Goal: Transaction & Acquisition: Book appointment/travel/reservation

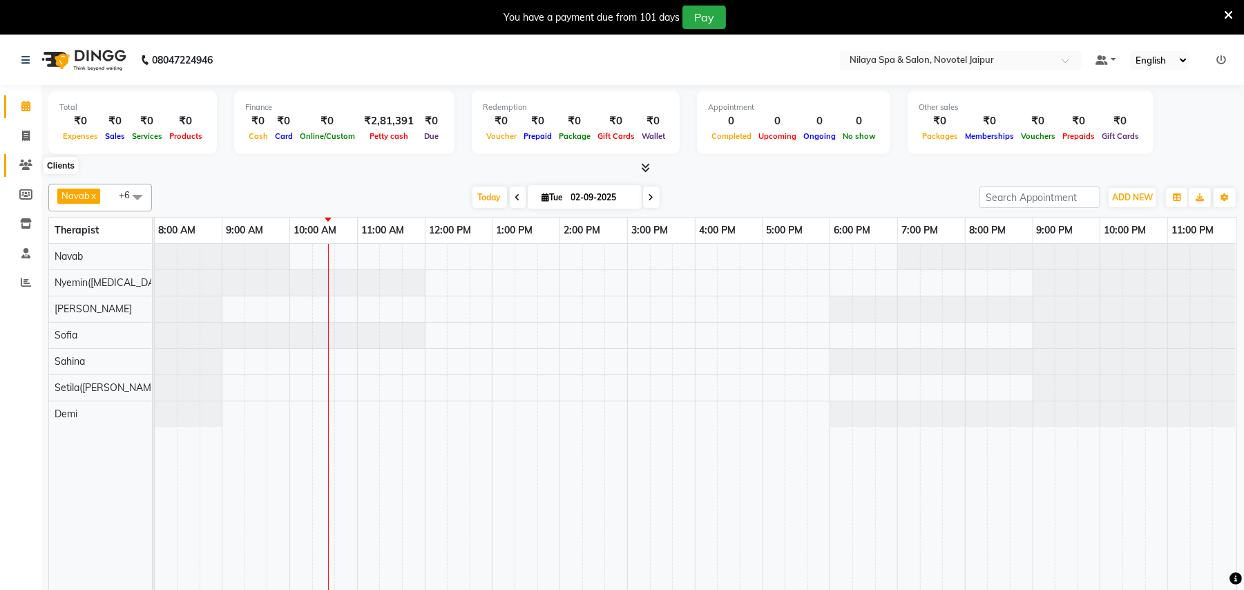
click at [20, 167] on icon at bounding box center [25, 165] width 13 height 10
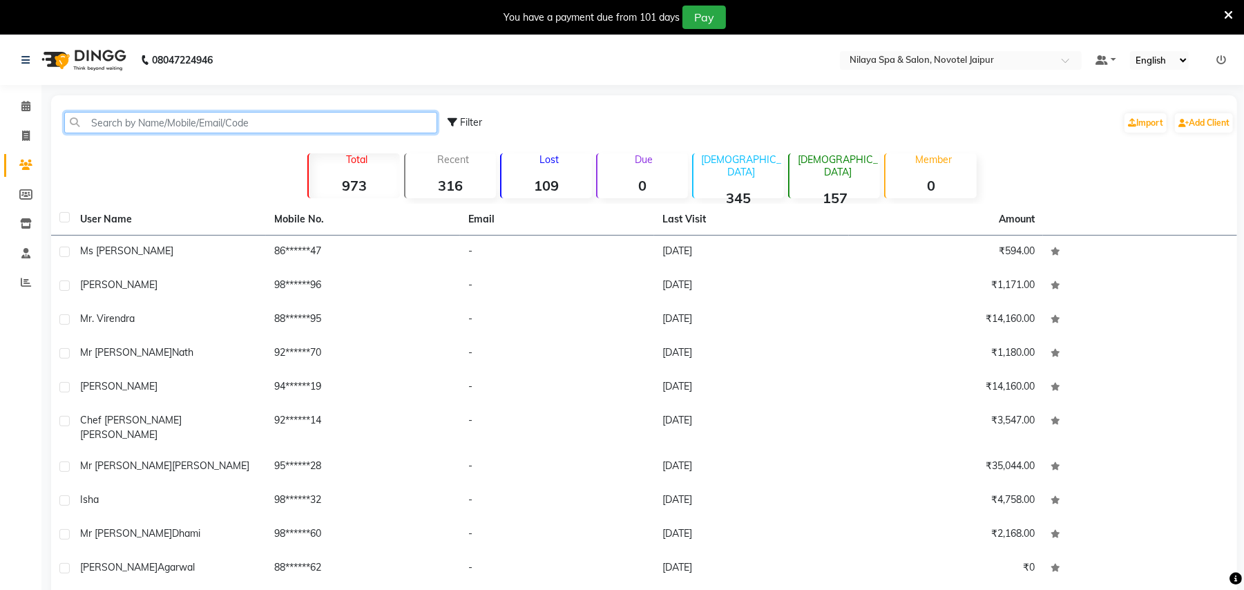
click at [344, 122] on input "text" at bounding box center [250, 122] width 373 height 21
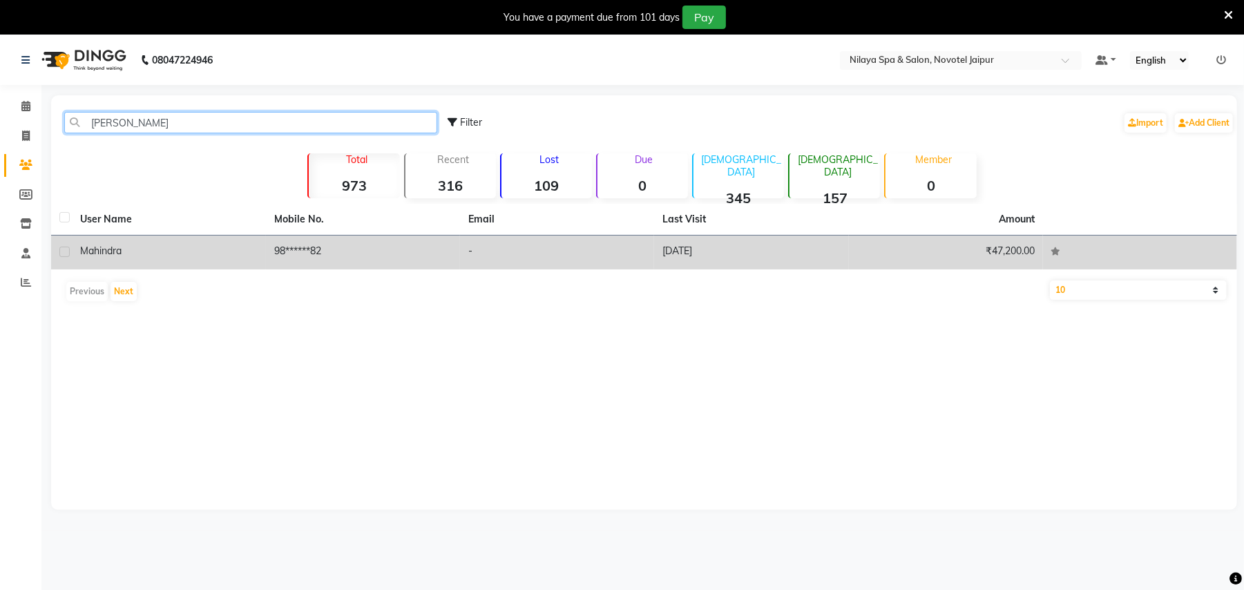
type input "[PERSON_NAME]"
click at [294, 256] on td "98******82" at bounding box center [363, 252] width 194 height 34
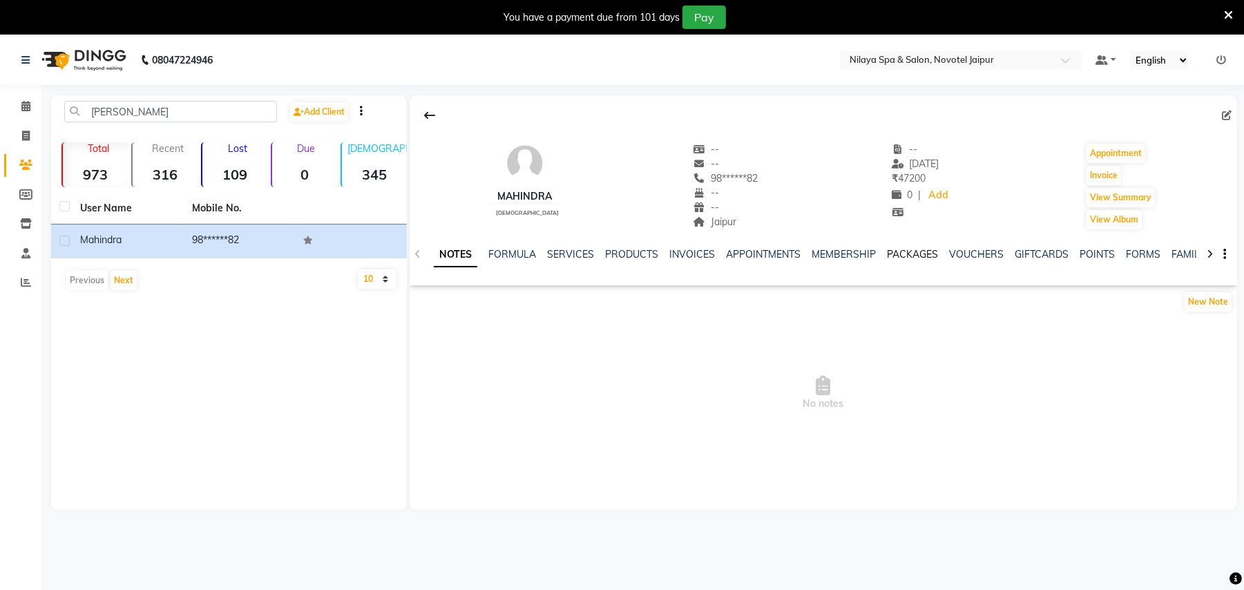
click at [896, 252] on link "PACKAGES" at bounding box center [912, 254] width 51 height 12
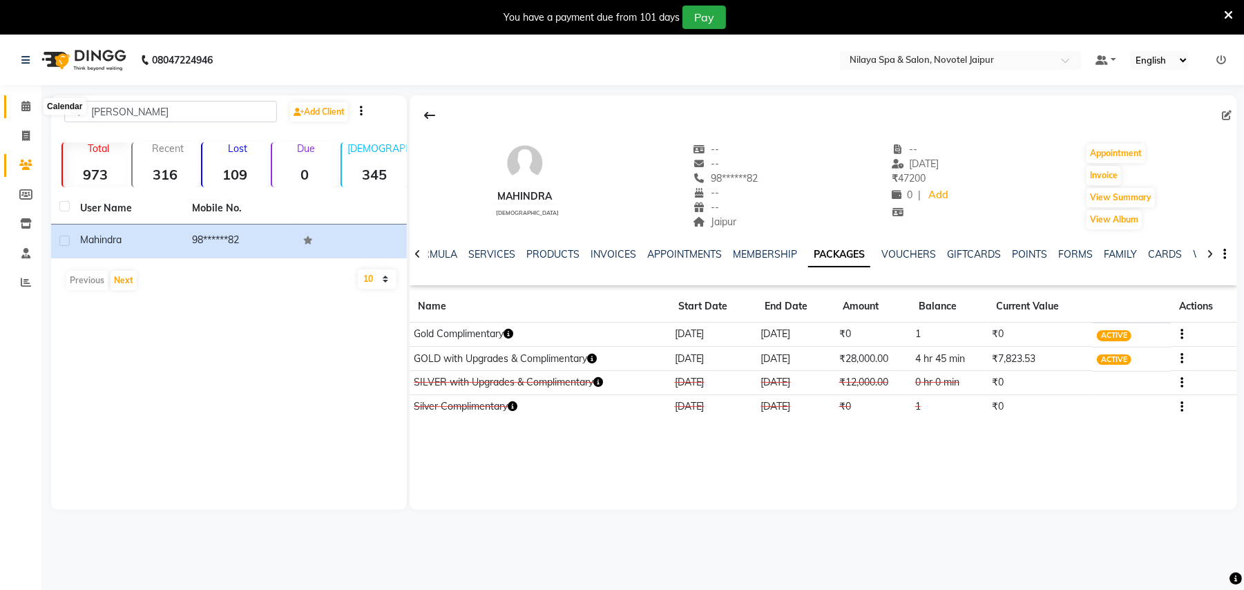
click at [23, 112] on span at bounding box center [26, 107] width 24 height 16
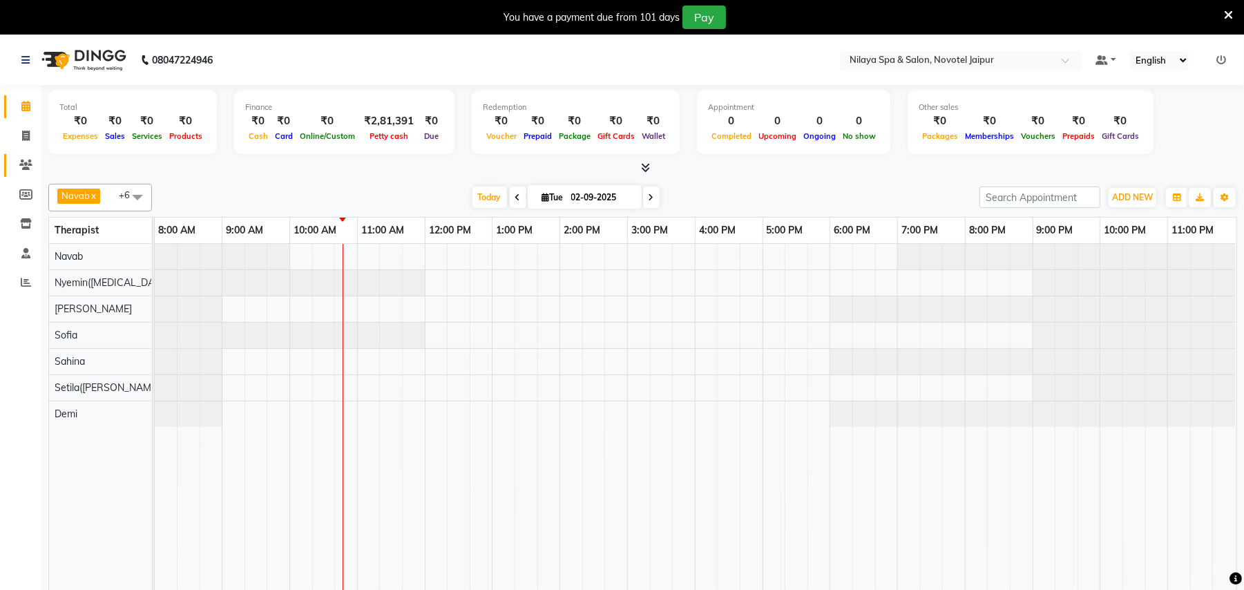
click at [22, 155] on link "Clients" at bounding box center [20, 165] width 33 height 23
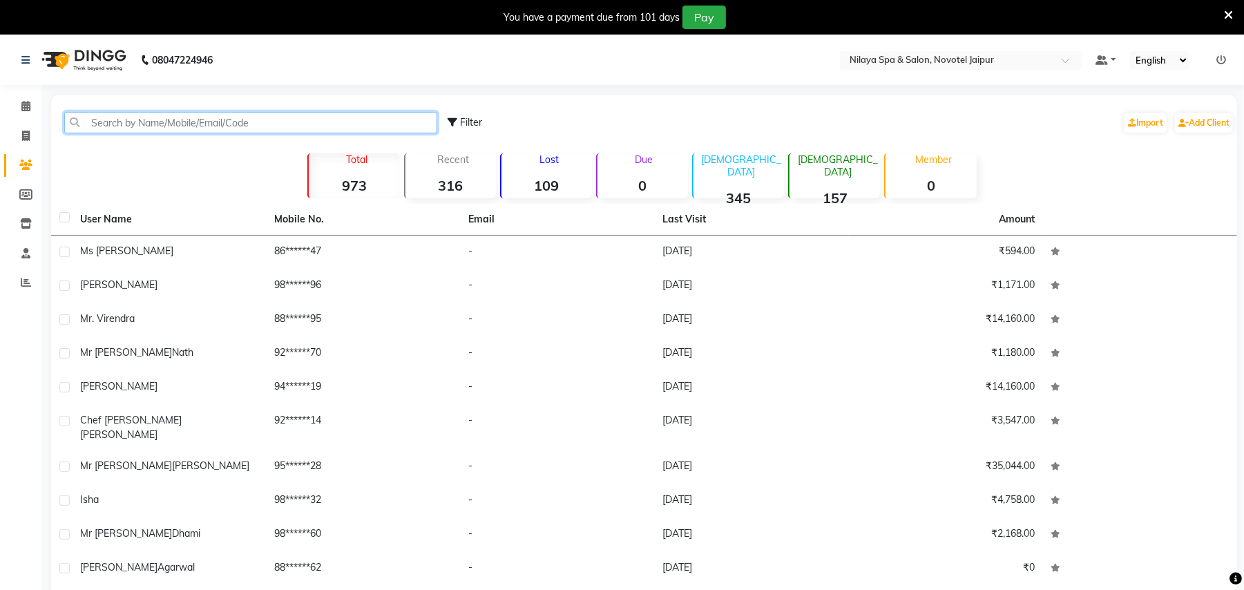
click at [232, 122] on input "text" at bounding box center [250, 122] width 373 height 21
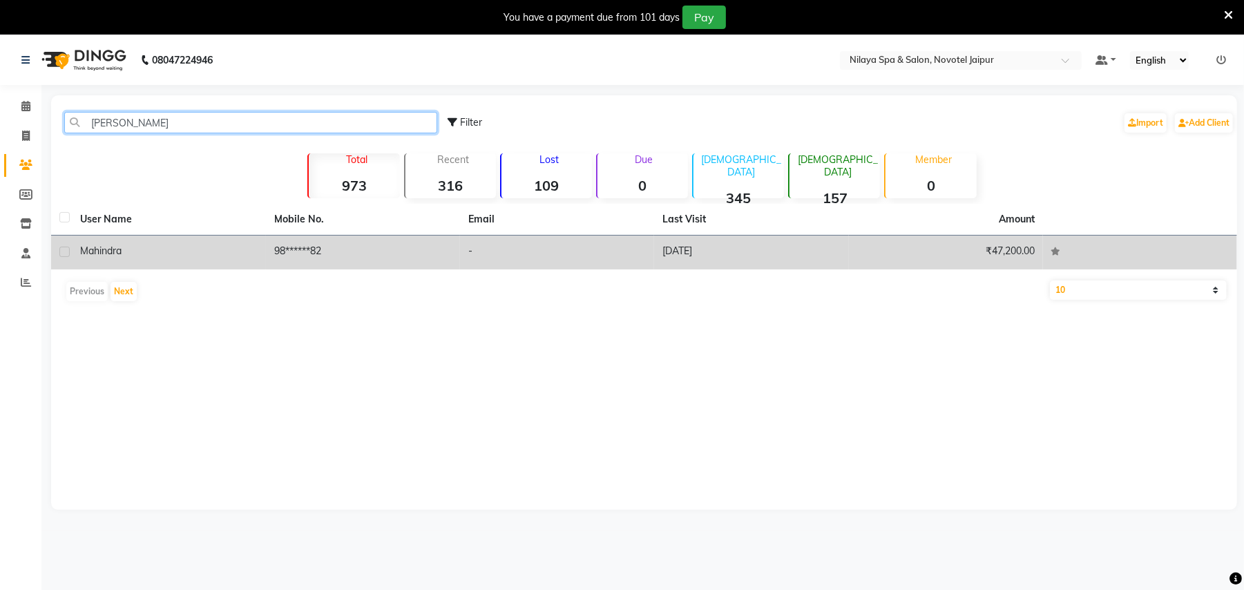
type input "[PERSON_NAME]"
click at [130, 252] on div "Mahindra" at bounding box center [168, 251] width 177 height 15
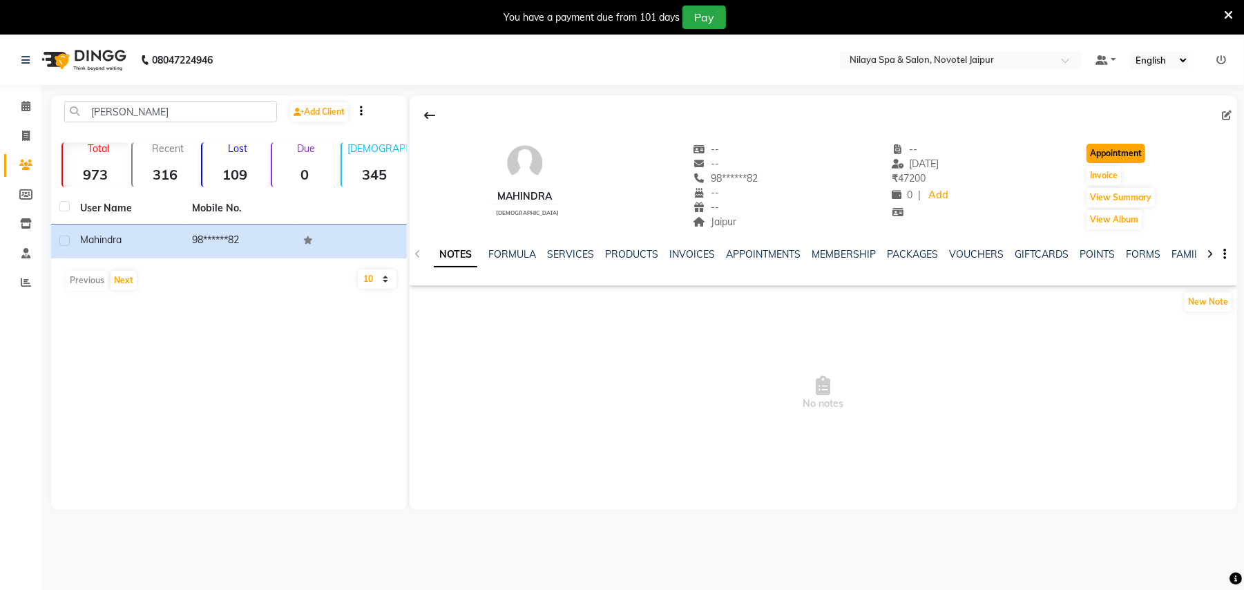
click at [1133, 152] on button "Appointment" at bounding box center [1115, 153] width 59 height 19
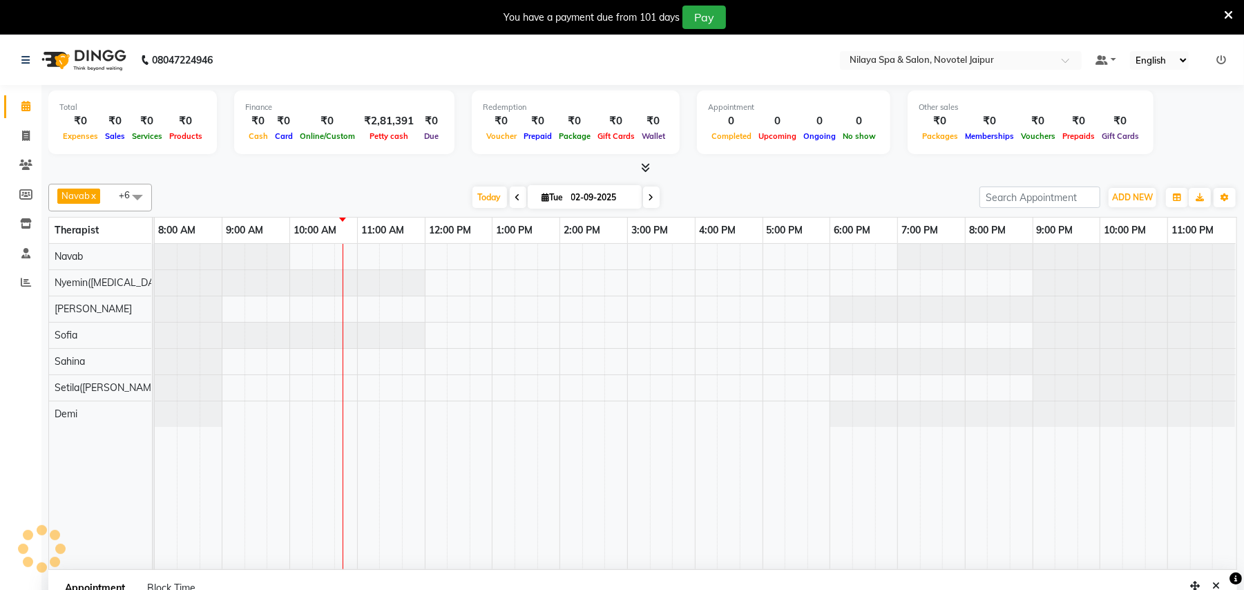
select select "tentative"
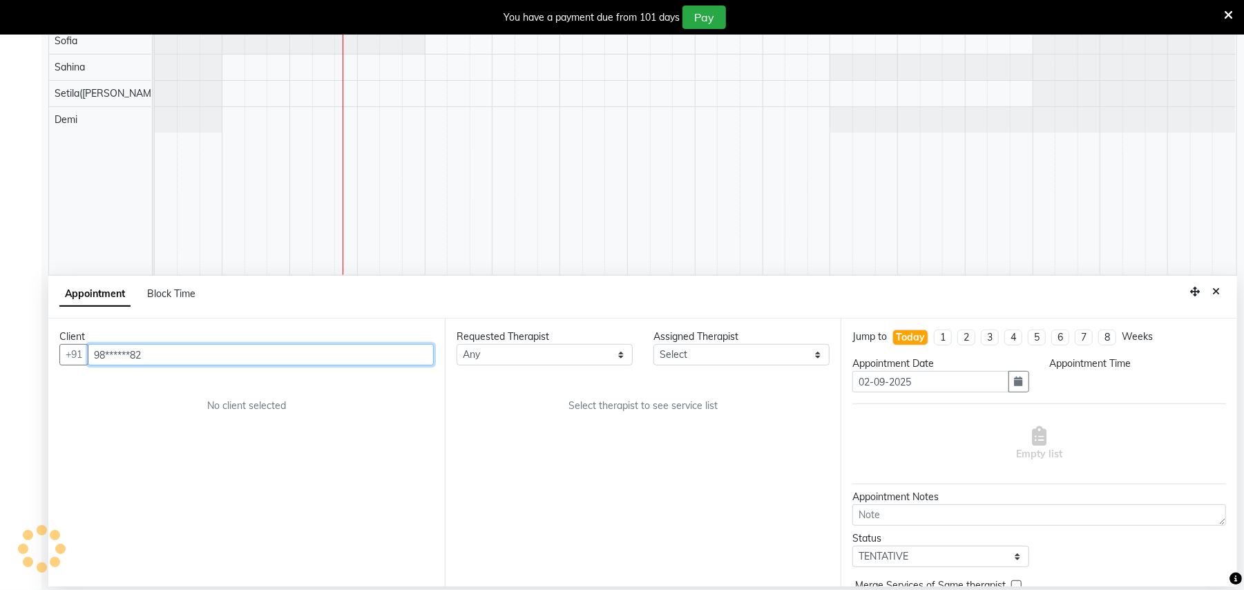
select select "540"
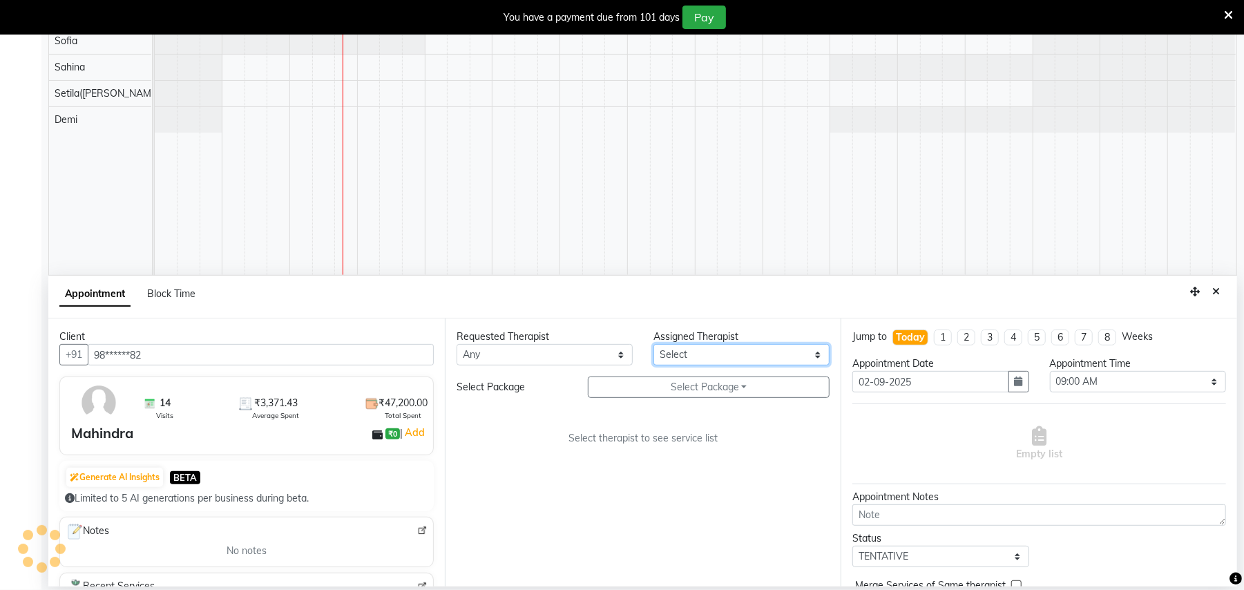
click at [733, 359] on select "Select [PERSON_NAME]([MEDICAL_DATA]) [PERSON_NAME] [PERSON_NAME] Setila([PERSON…" at bounding box center [741, 354] width 176 height 21
select select "77563"
click at [653, 344] on select "Select [PERSON_NAME]([MEDICAL_DATA]) [PERSON_NAME] [PERSON_NAME] Setila([PERSON…" at bounding box center [741, 354] width 176 height 21
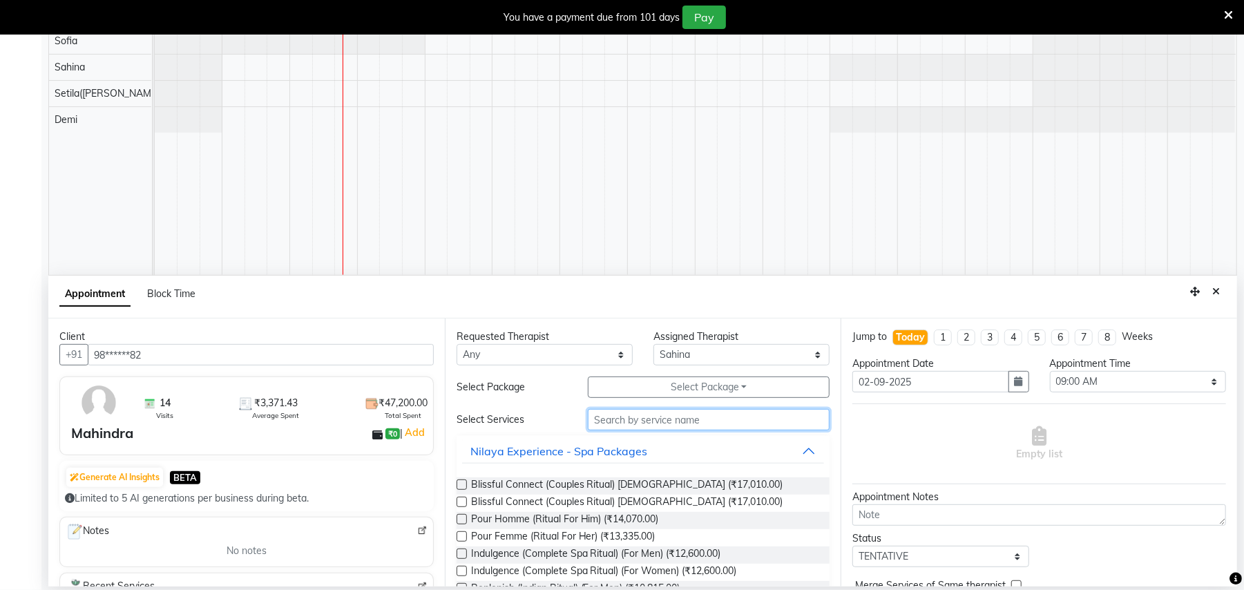
click at [664, 423] on input "text" at bounding box center [709, 419] width 242 height 21
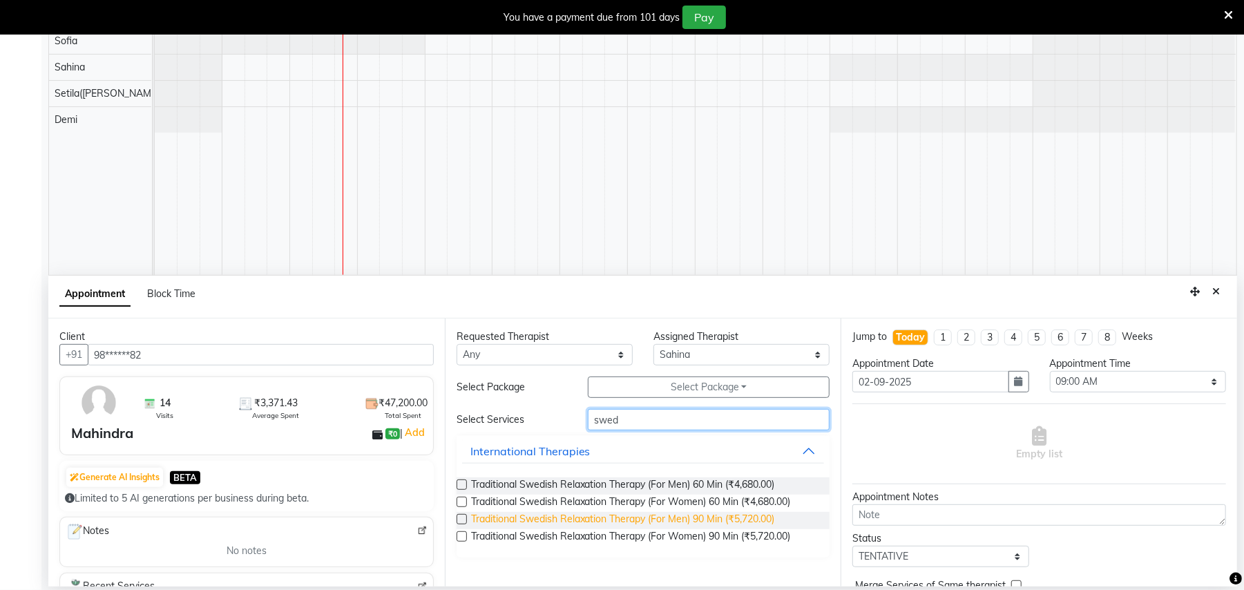
type input "swed"
click at [656, 521] on span "Traditional Swedish Relaxation Therapy (For Men) 90 Min (₹5,720.00)" at bounding box center [623, 520] width 304 height 17
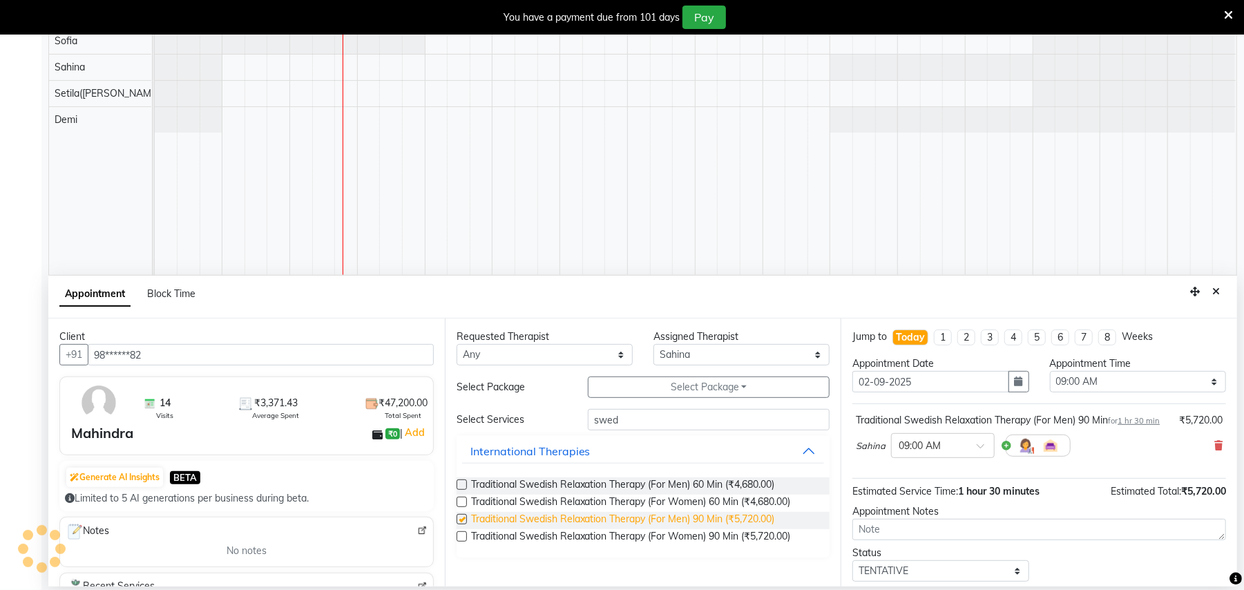
checkbox input "false"
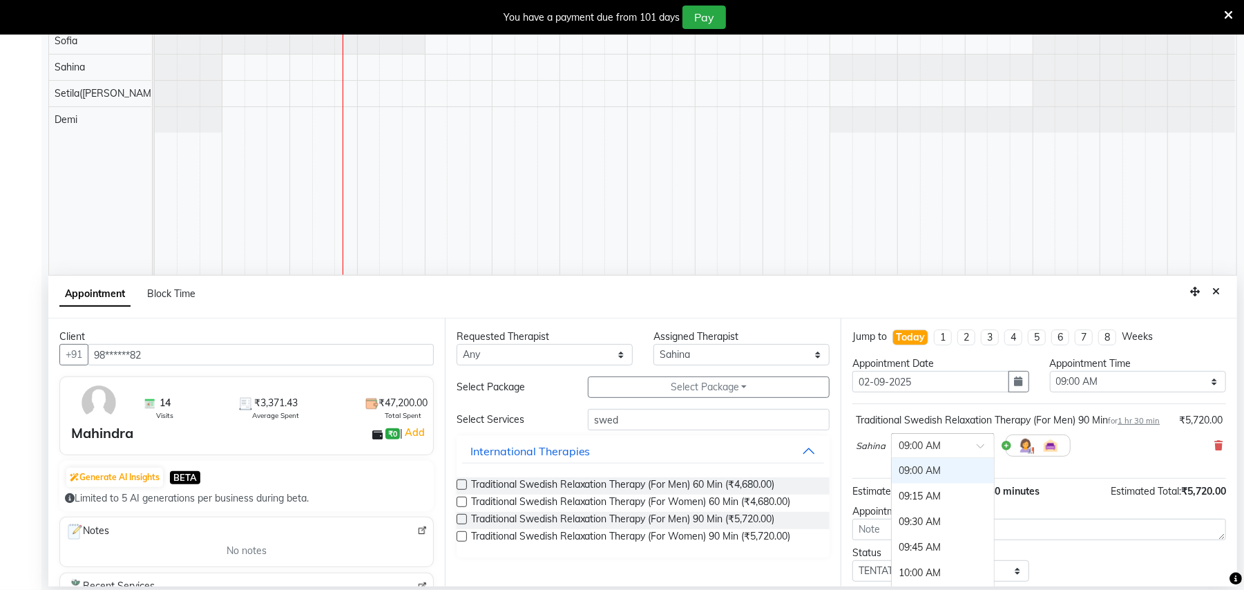
click at [992, 458] on ng-select "× 09:00 AM 09:00 AM 09:15 AM 09:30 AM 09:45 AM 10:00 AM 10:15 AM 10:30 AM 10:45…" at bounding box center [943, 445] width 104 height 25
click at [930, 562] on div "11:00 AM" at bounding box center [943, 552] width 102 height 26
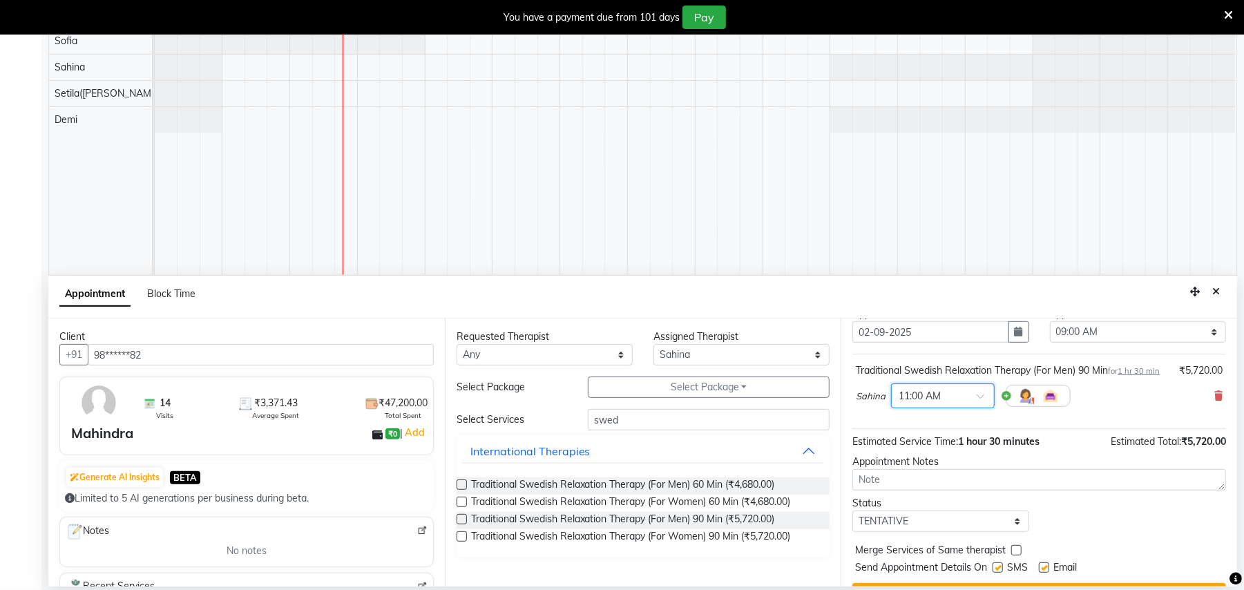
scroll to position [98, 0]
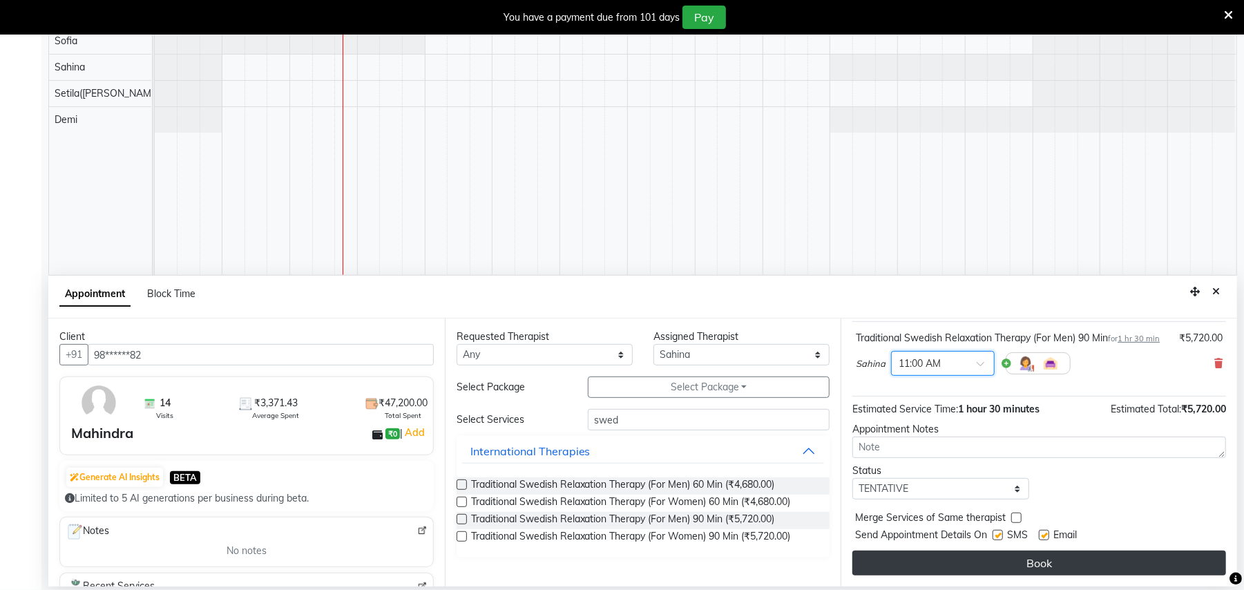
click at [990, 561] on button "Book" at bounding box center [1039, 562] width 374 height 25
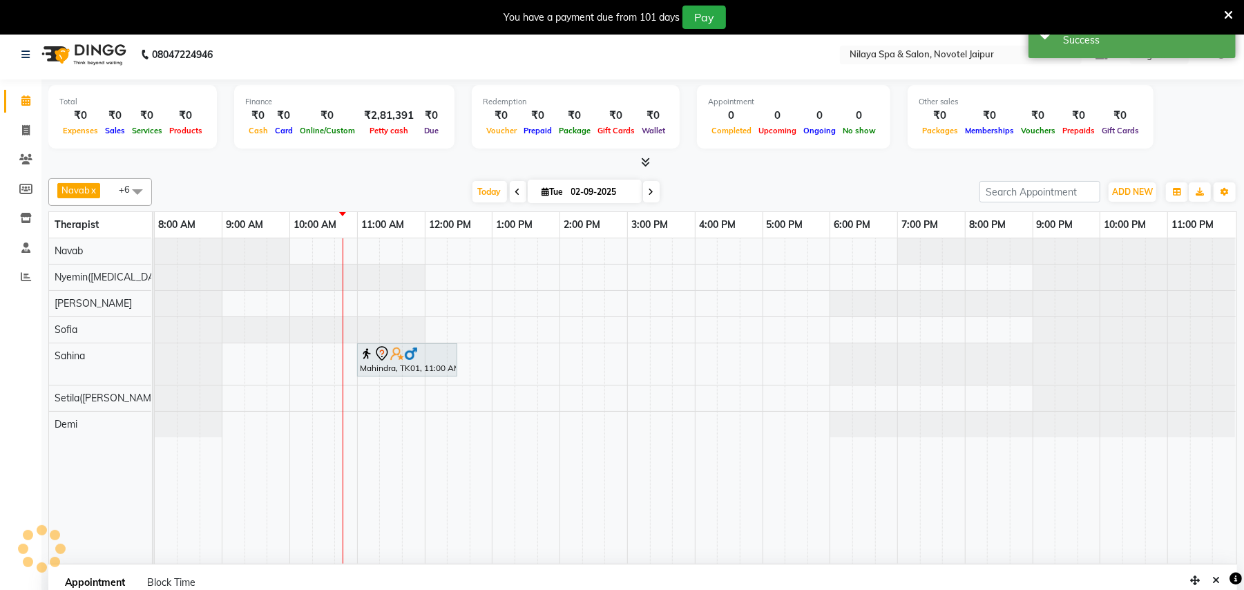
scroll to position [0, 0]
